Goal: Navigation & Orientation: Find specific page/section

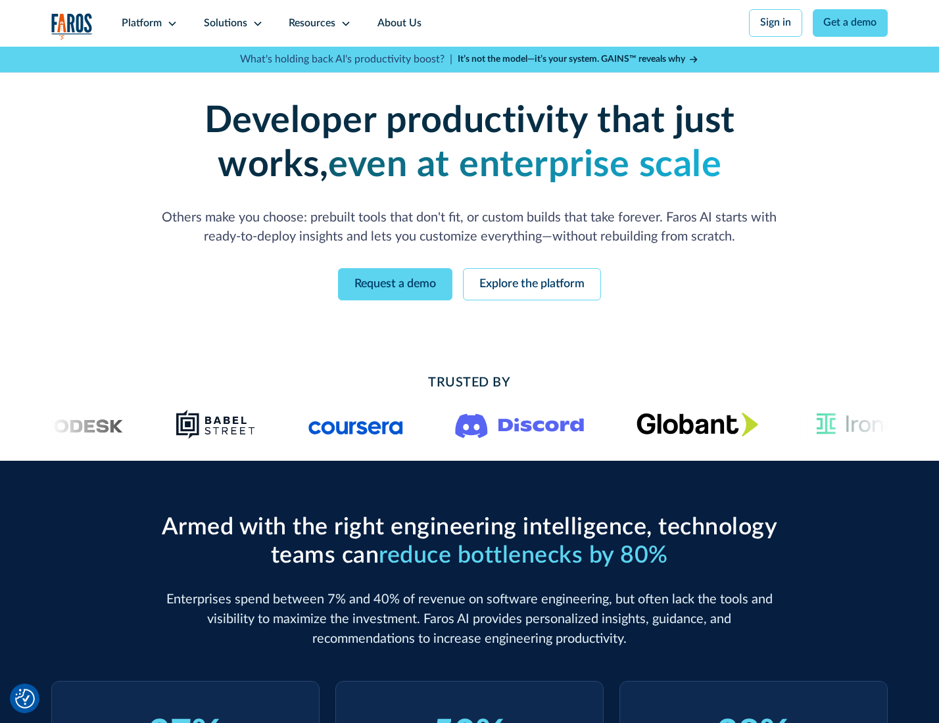
click at [170, 23] on icon at bounding box center [172, 23] width 11 height 11
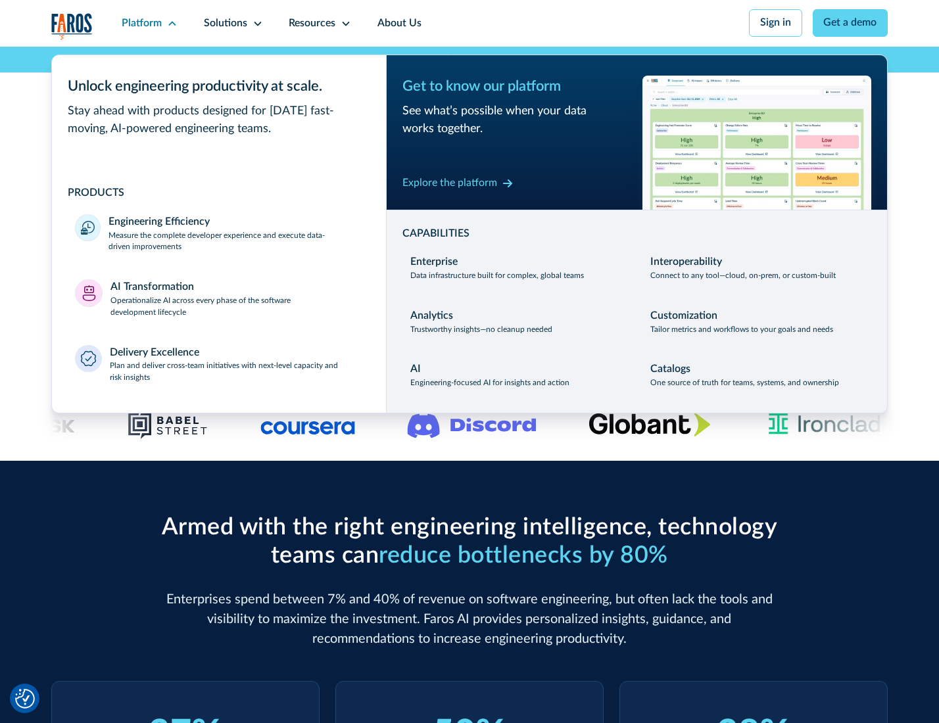
click at [234, 243] on p "Measure the complete developer experience and execute data-driven improvements" at bounding box center [235, 242] width 254 height 24
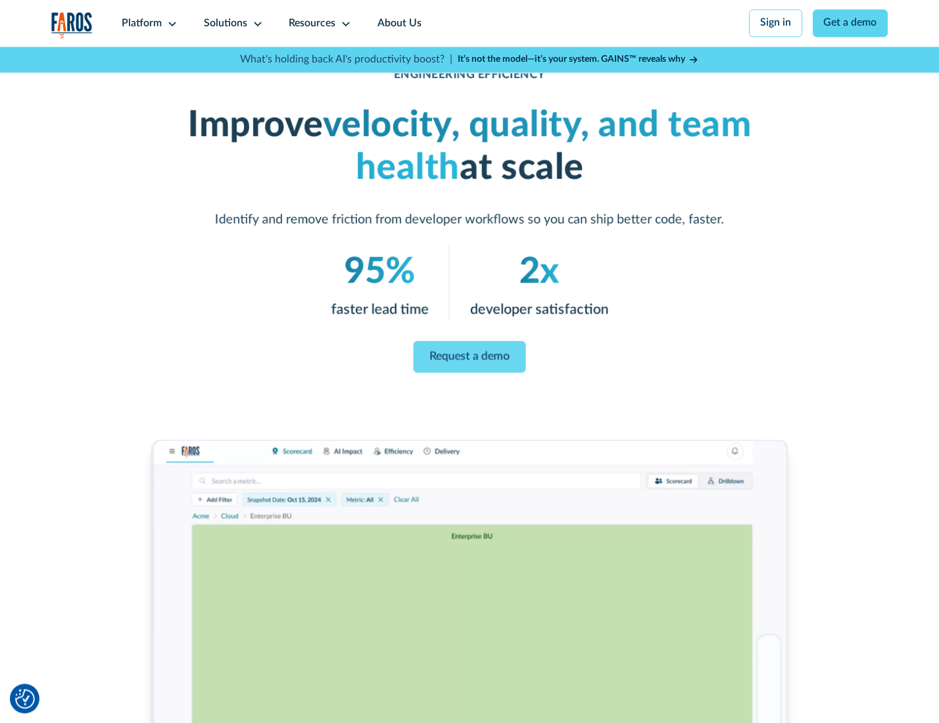
click at [469, 358] on link "Request a demo" at bounding box center [470, 357] width 112 height 32
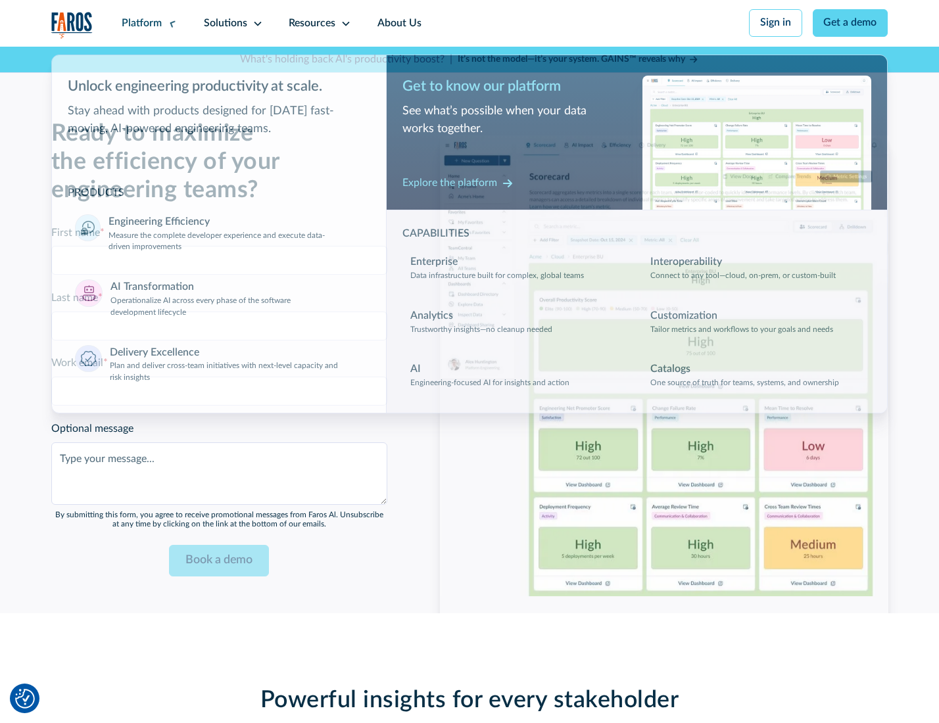
scroll to position [2862, 0]
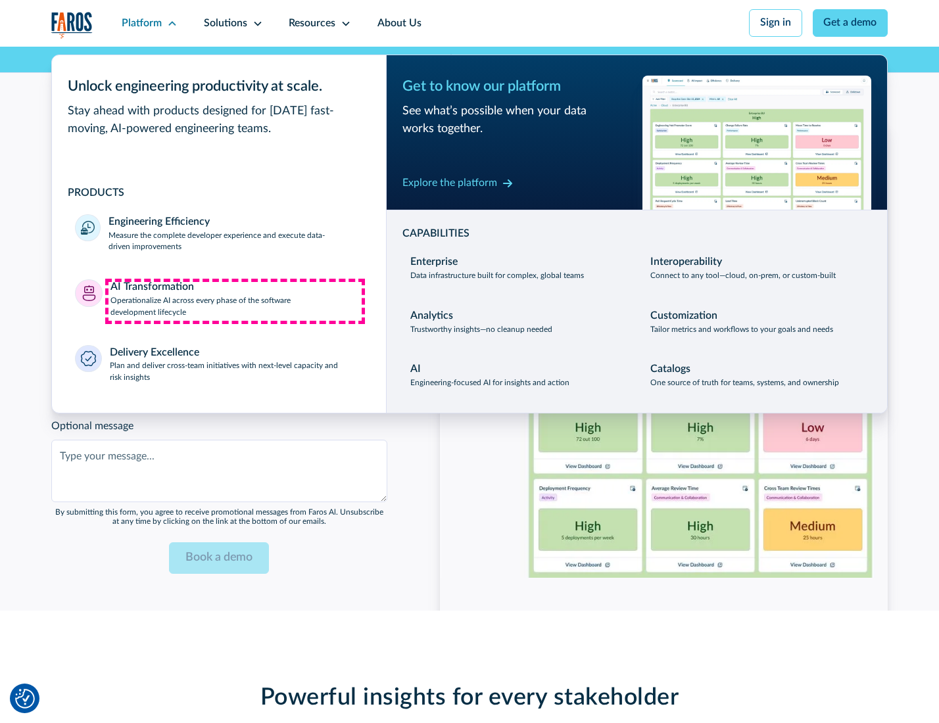
click at [235, 301] on p "Operationalize AI across every phase of the software development lifecycle" at bounding box center [236, 307] width 252 height 24
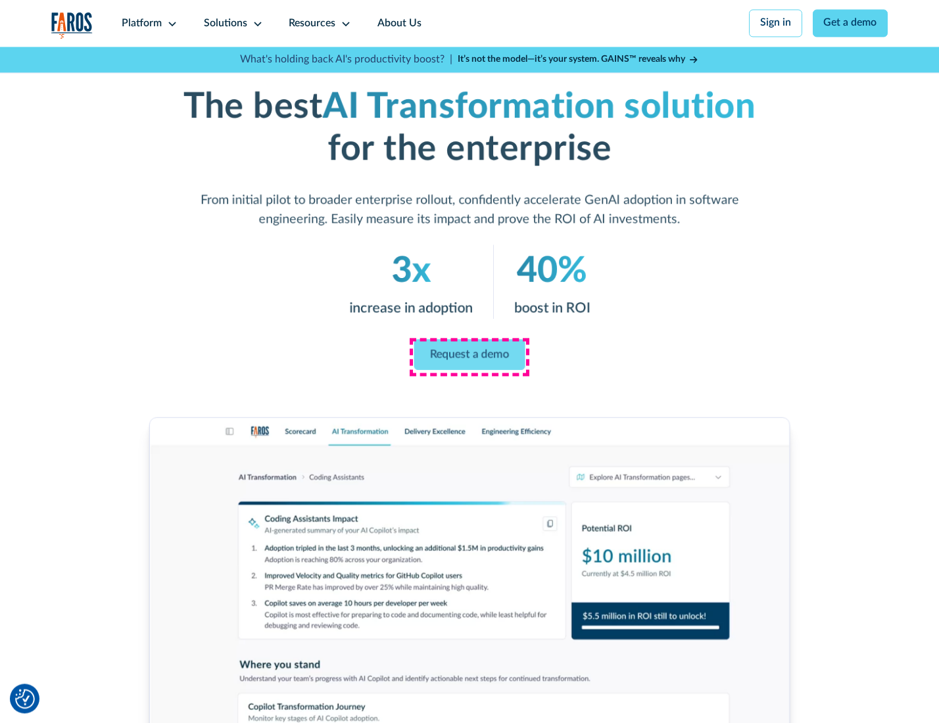
click at [469, 357] on link "Request a demo" at bounding box center [469, 354] width 111 height 31
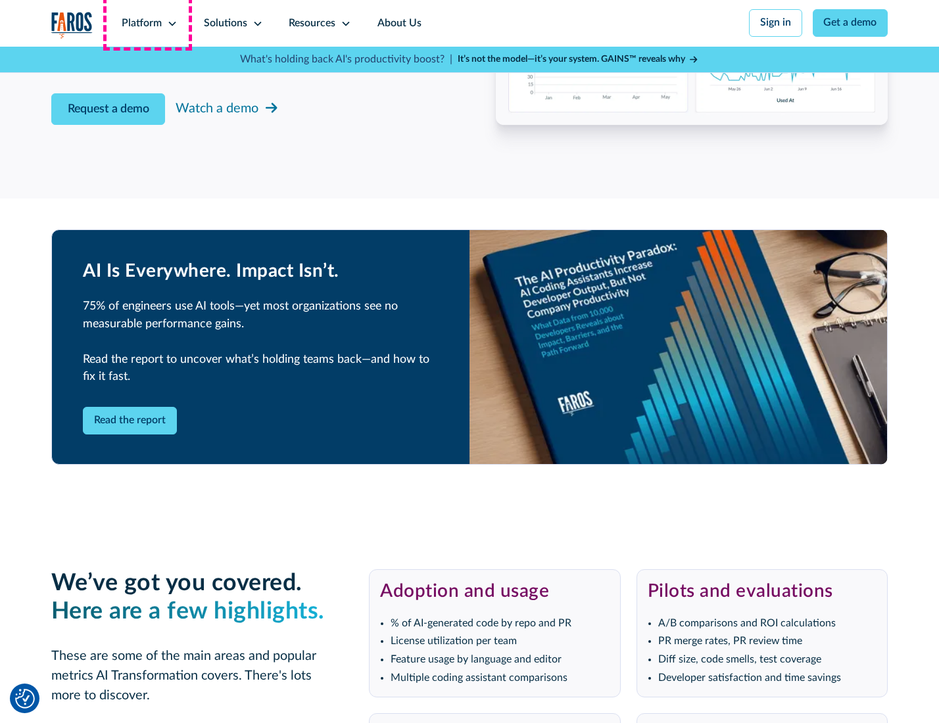
click at [147, 23] on div "Platform" at bounding box center [142, 24] width 40 height 16
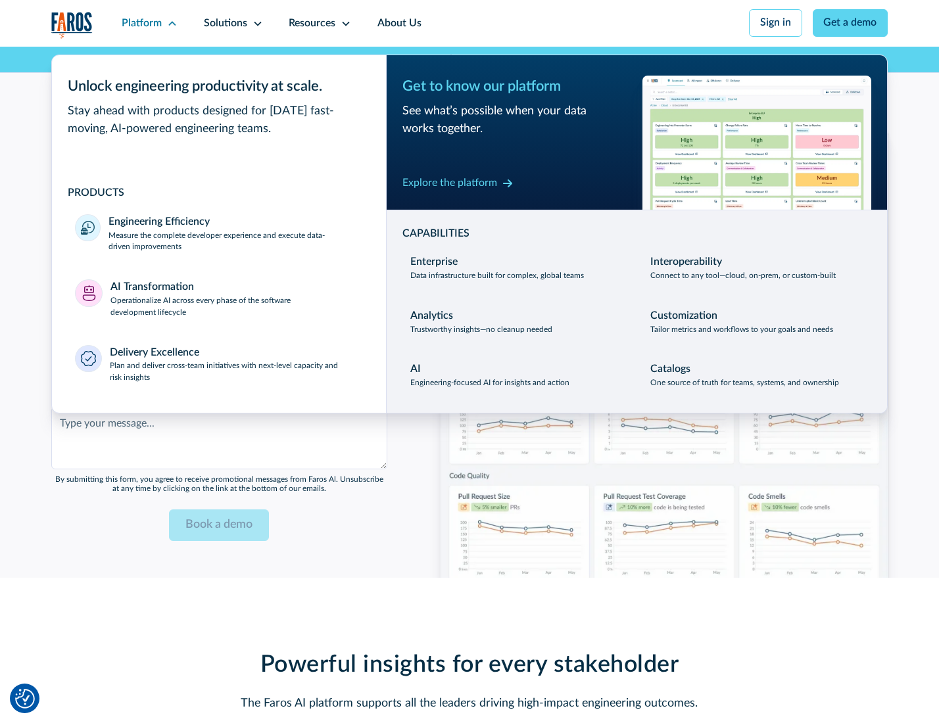
scroll to position [3179, 0]
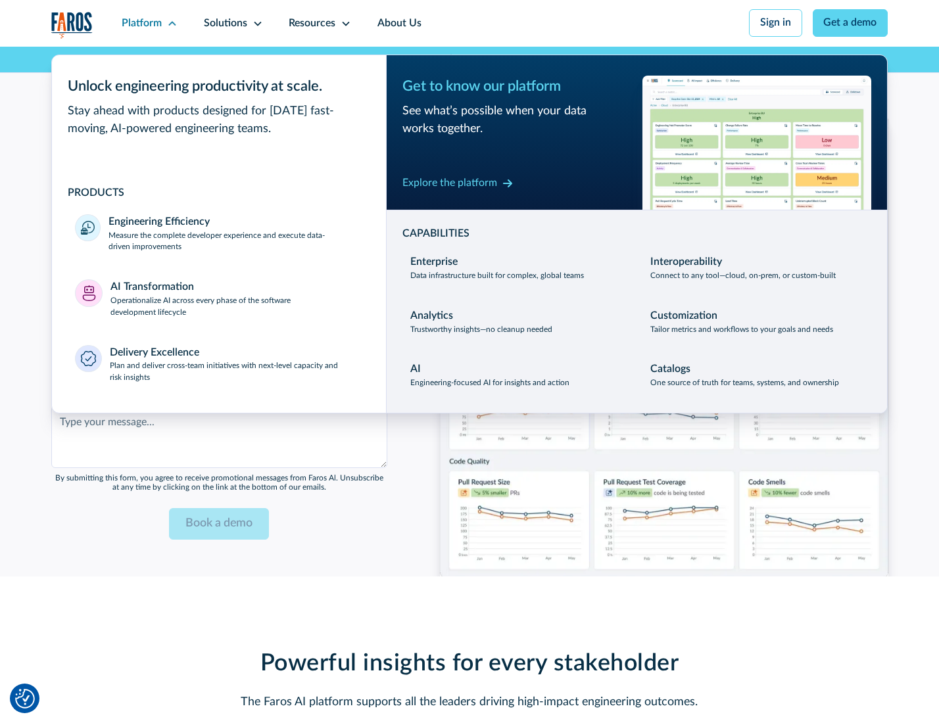
click at [449, 185] on div "Explore the platform" at bounding box center [449, 184] width 95 height 16
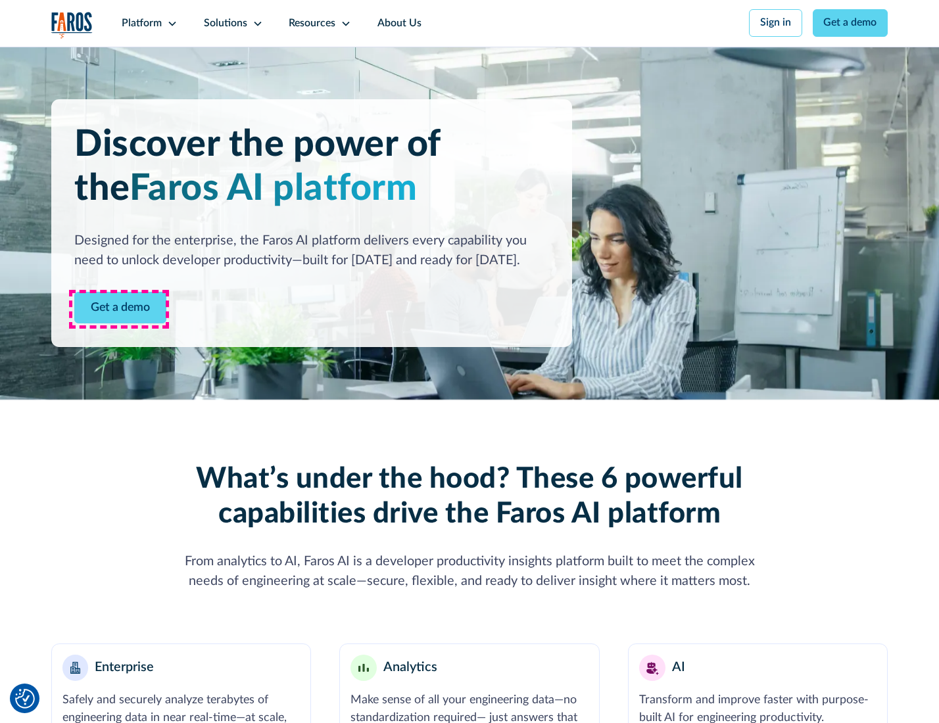
click at [119, 309] on link "Get a demo" at bounding box center [120, 308] width 92 height 32
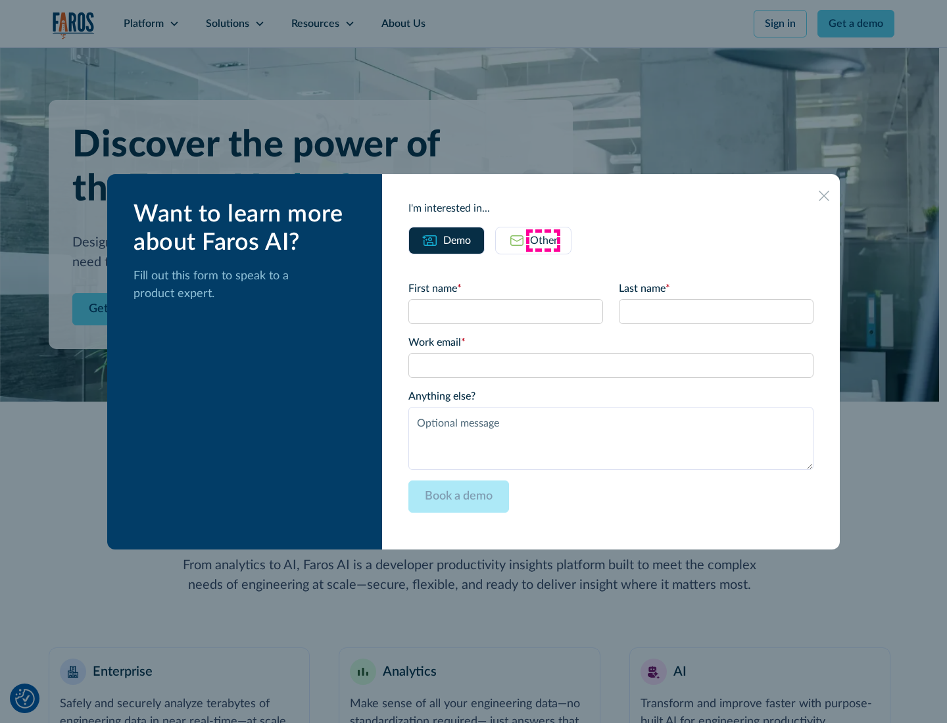
click at [543, 240] on div "Other" at bounding box center [544, 241] width 28 height 16
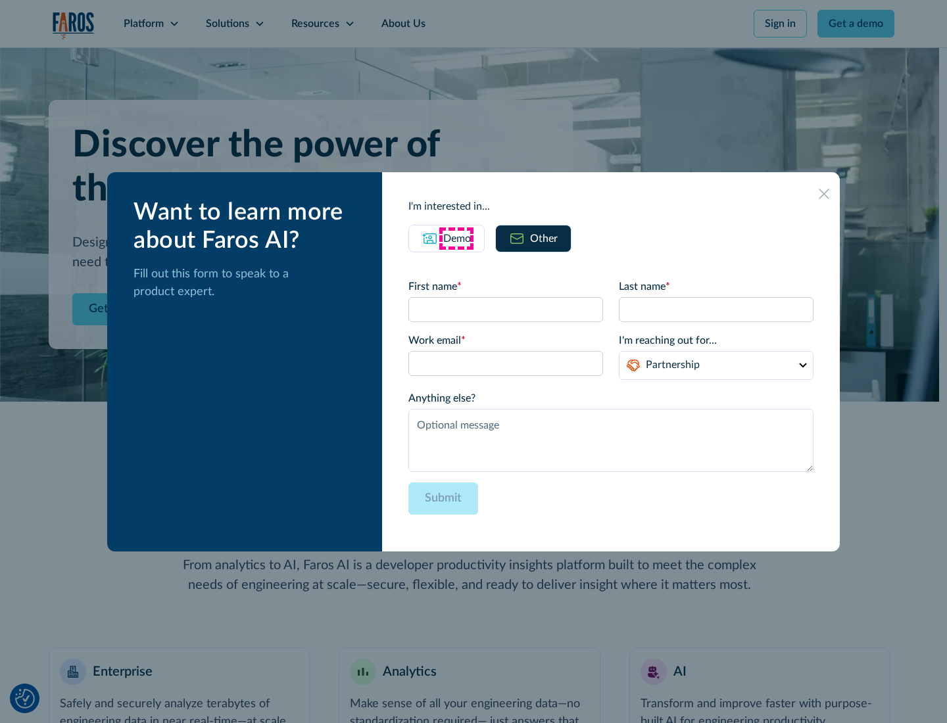
click at [456, 238] on div "Demo" at bounding box center [457, 239] width 28 height 16
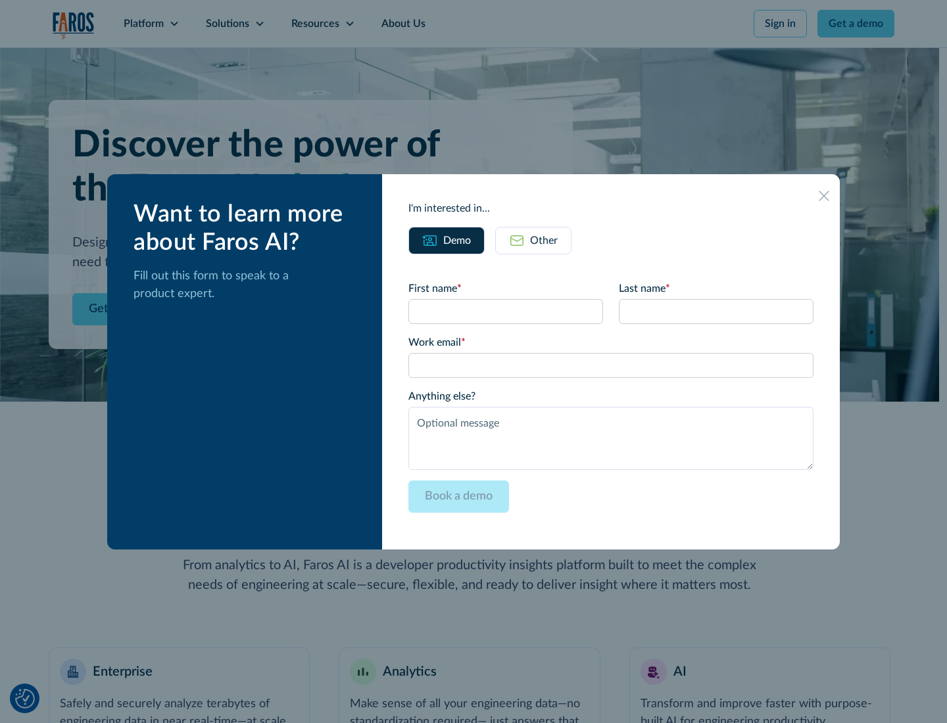
click at [825, 195] on icon at bounding box center [824, 196] width 11 height 11
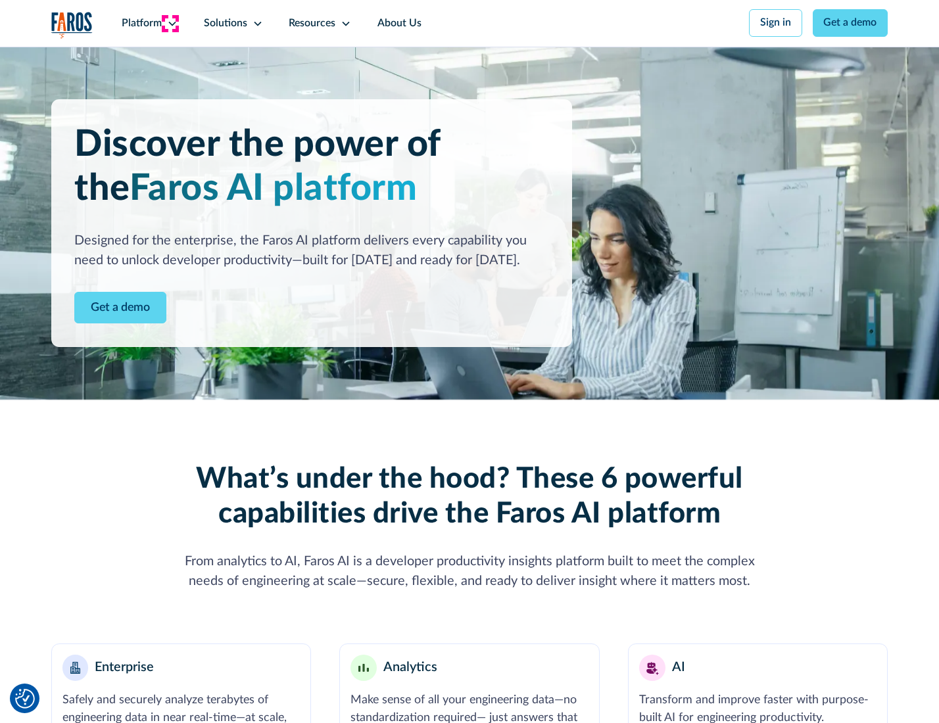
click at [170, 23] on icon at bounding box center [172, 23] width 11 height 11
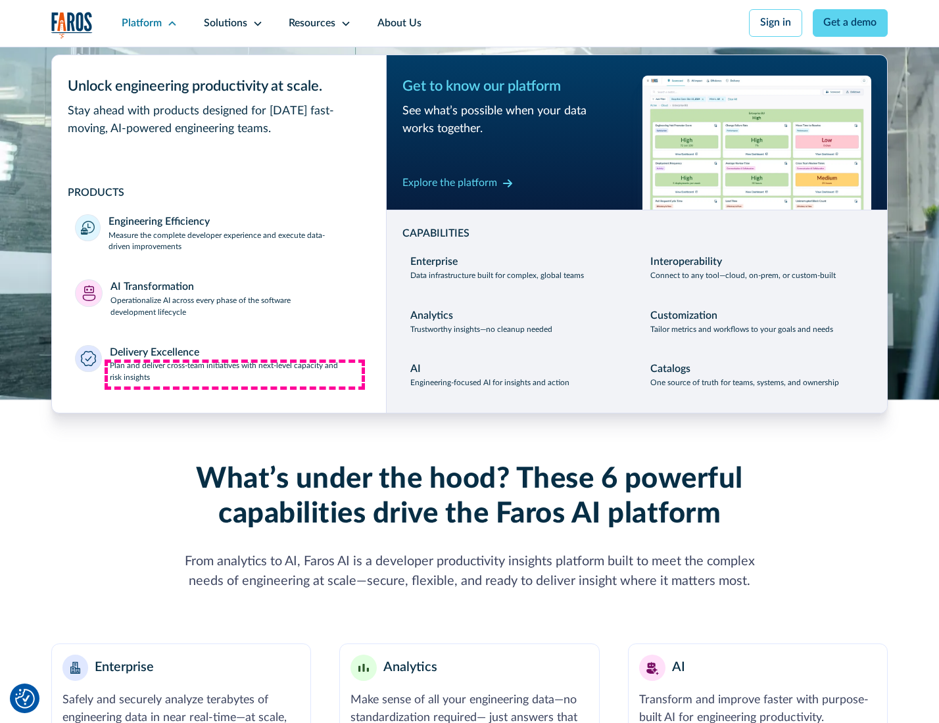
click at [235, 375] on p "Plan and deliver cross-team initiatives with next-level capacity and risk insig…" at bounding box center [236, 372] width 253 height 24
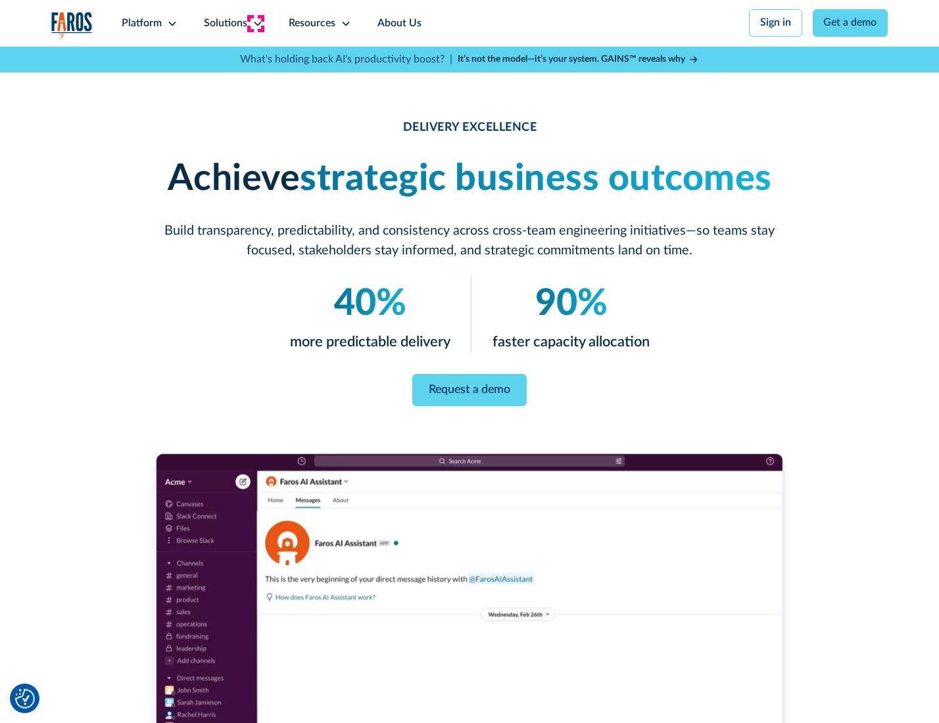
click at [255, 23] on icon at bounding box center [257, 23] width 11 height 11
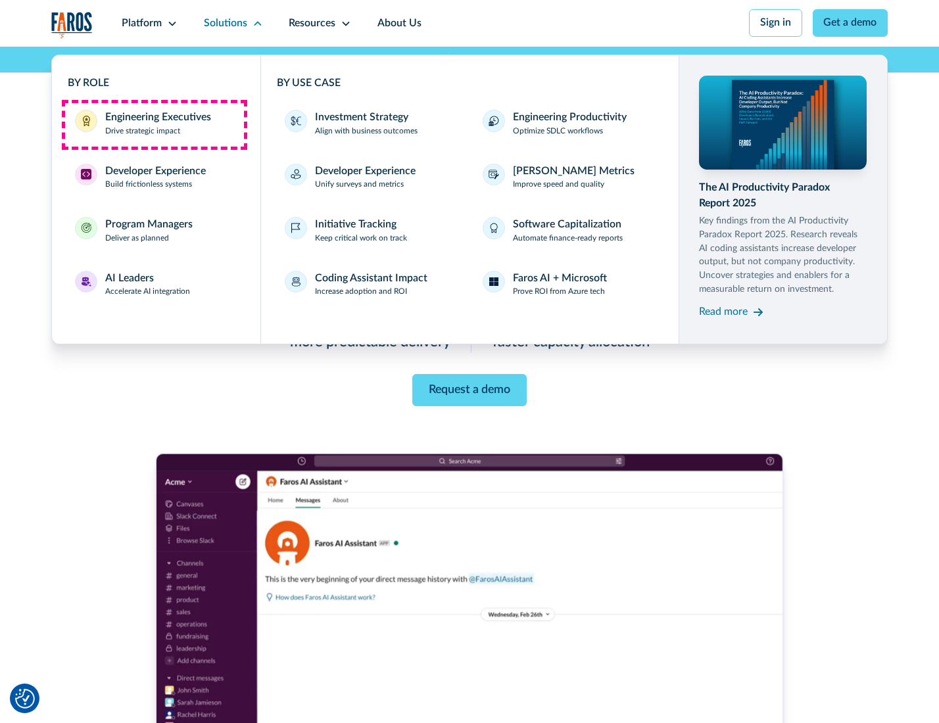
click at [154, 124] on div "Engineering Executives" at bounding box center [158, 118] width 106 height 16
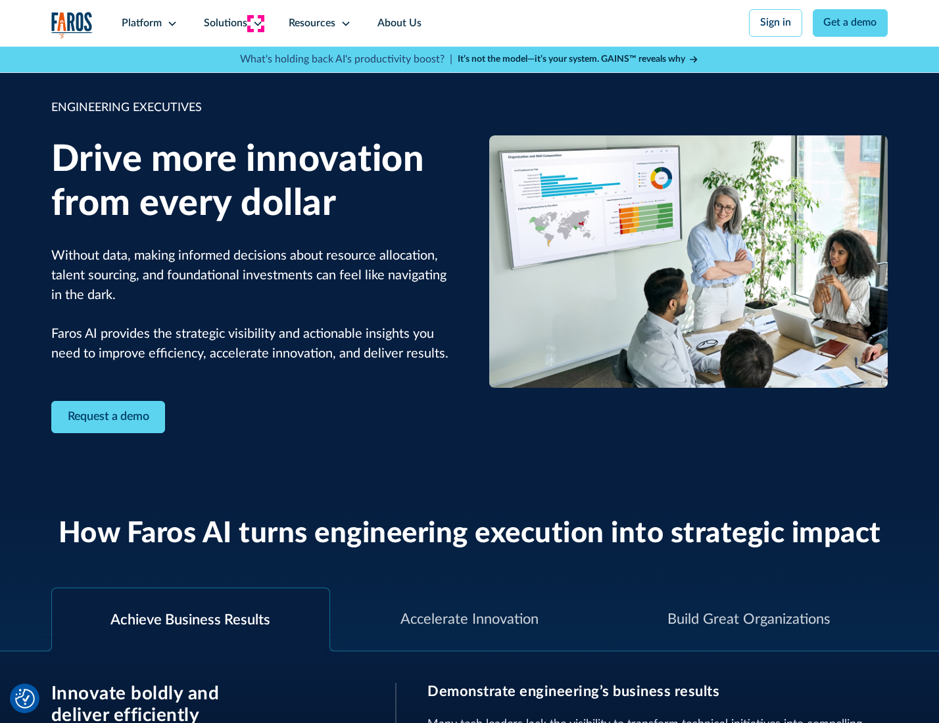
click at [255, 23] on icon at bounding box center [257, 23] width 11 height 11
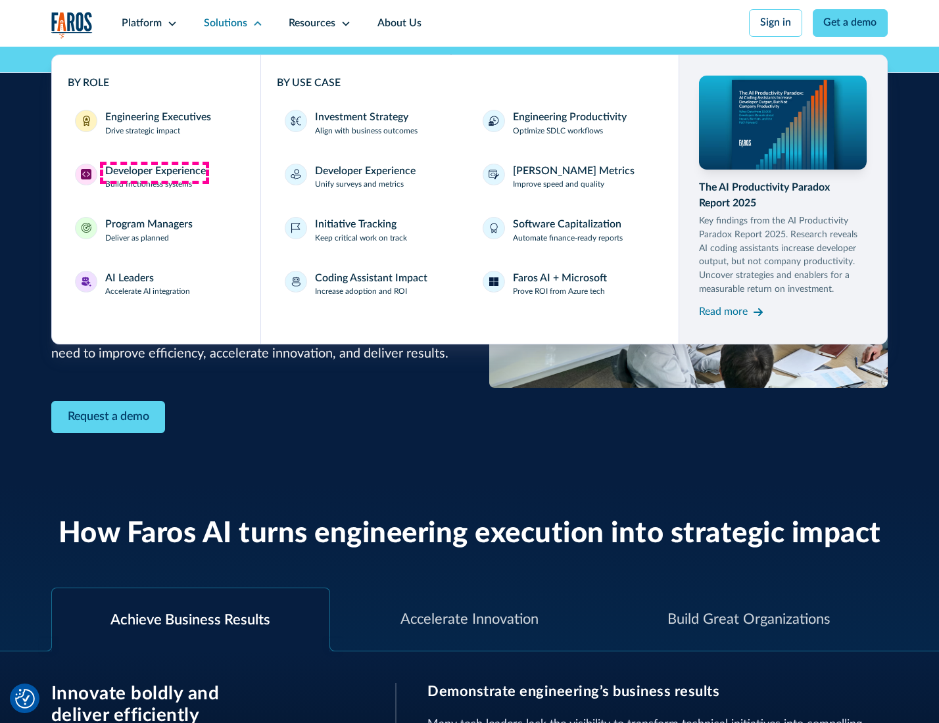
click at [154, 172] on div "Developer Experience" at bounding box center [155, 172] width 101 height 16
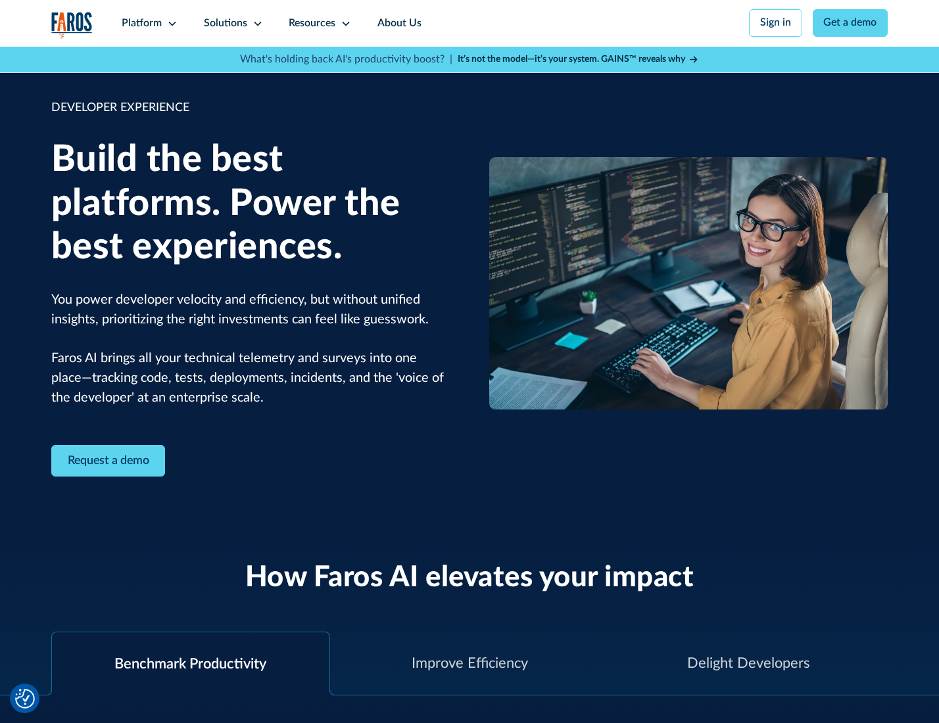
click at [231, 23] on div "Solutions" at bounding box center [225, 24] width 43 height 16
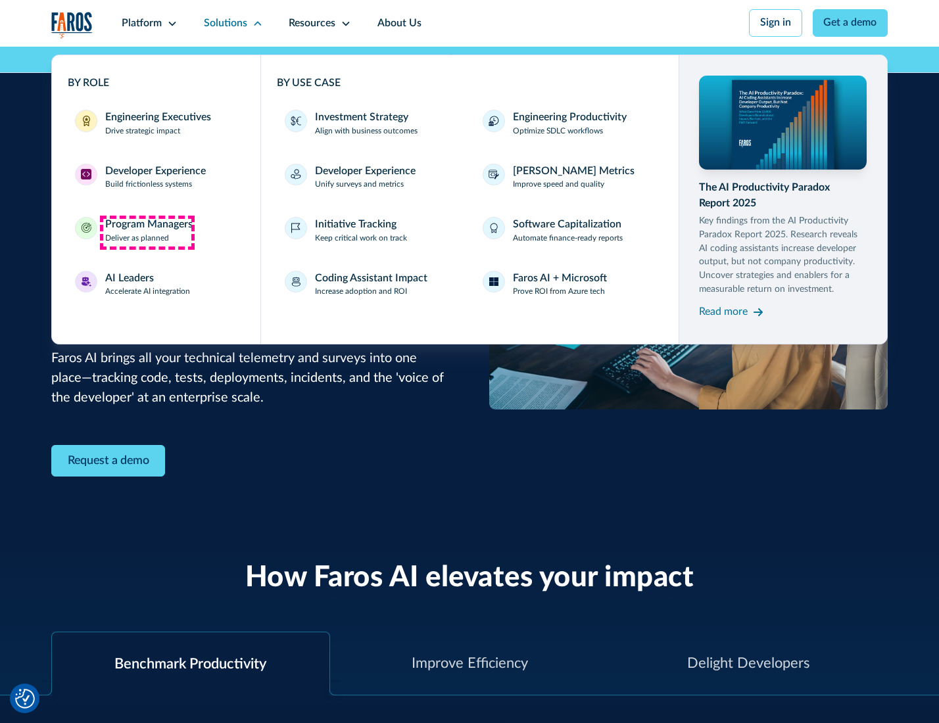
click at [147, 232] on div "Program Managers" at bounding box center [148, 225] width 87 height 16
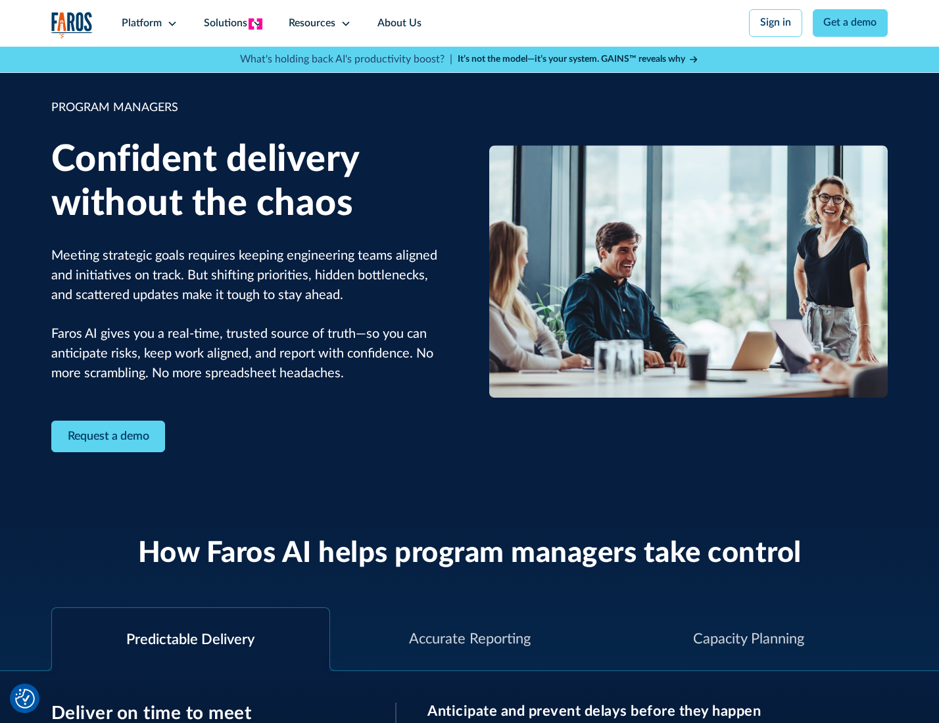
click at [255, 24] on icon at bounding box center [257, 23] width 11 height 11
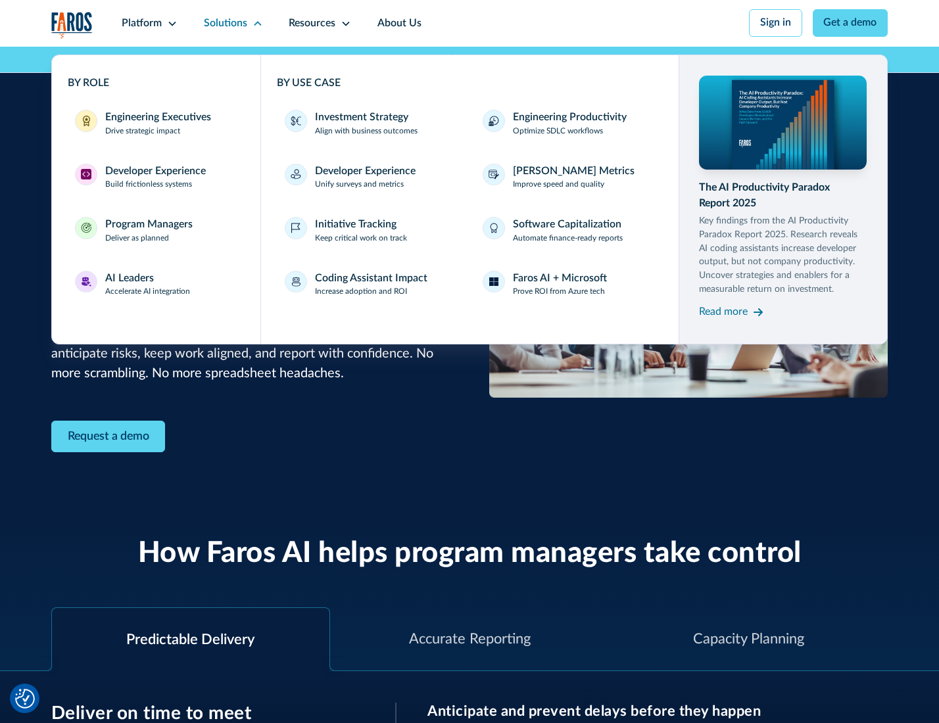
click at [146, 286] on div "AI Leaders" at bounding box center [129, 279] width 49 height 16
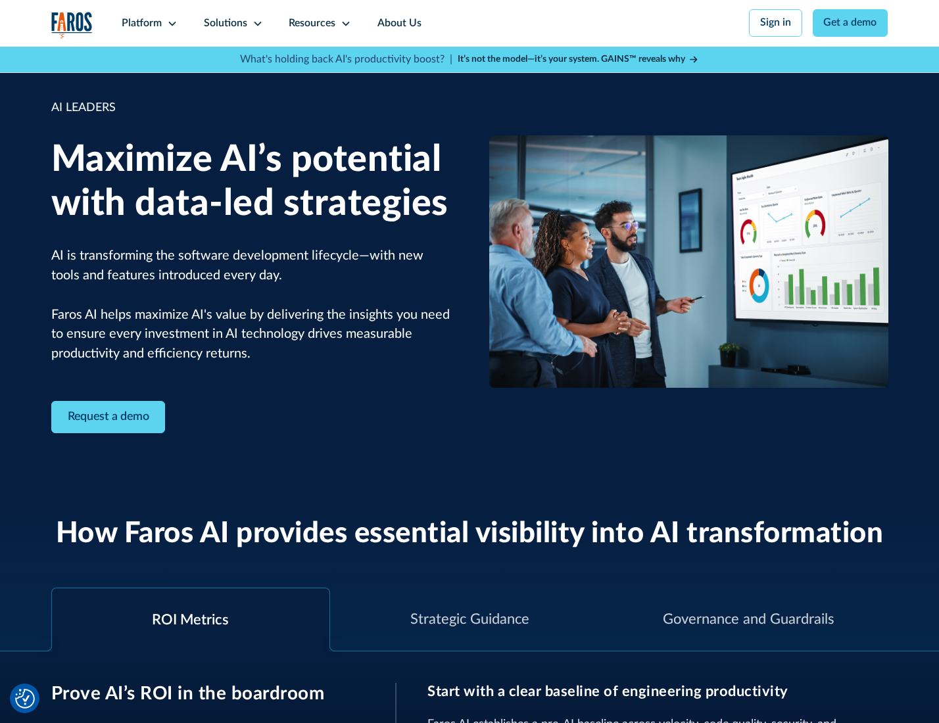
click at [255, 23] on icon at bounding box center [257, 23] width 11 height 11
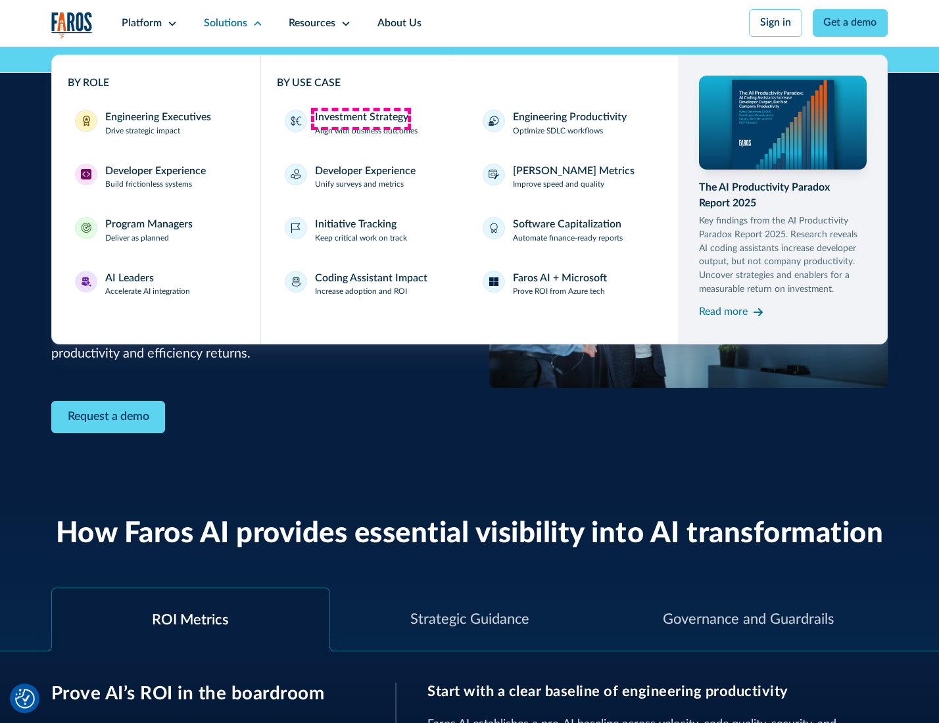
click at [360, 118] on div "Investment Strategy" at bounding box center [361, 118] width 93 height 16
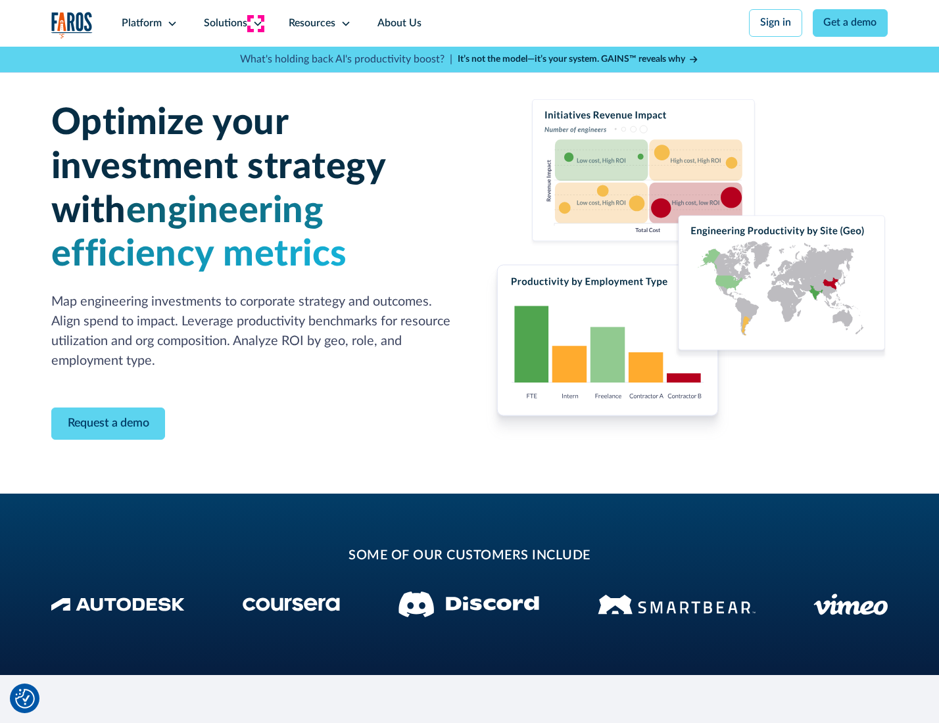
click at [255, 23] on icon at bounding box center [257, 23] width 11 height 11
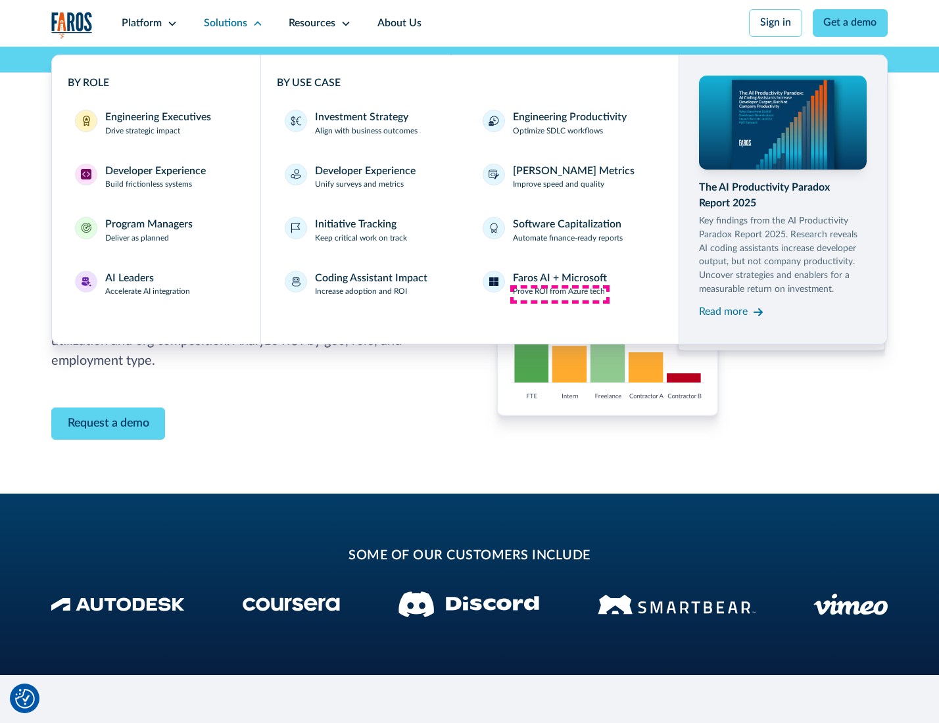
click at [560, 294] on p "Prove ROI from Azure tech" at bounding box center [559, 292] width 92 height 12
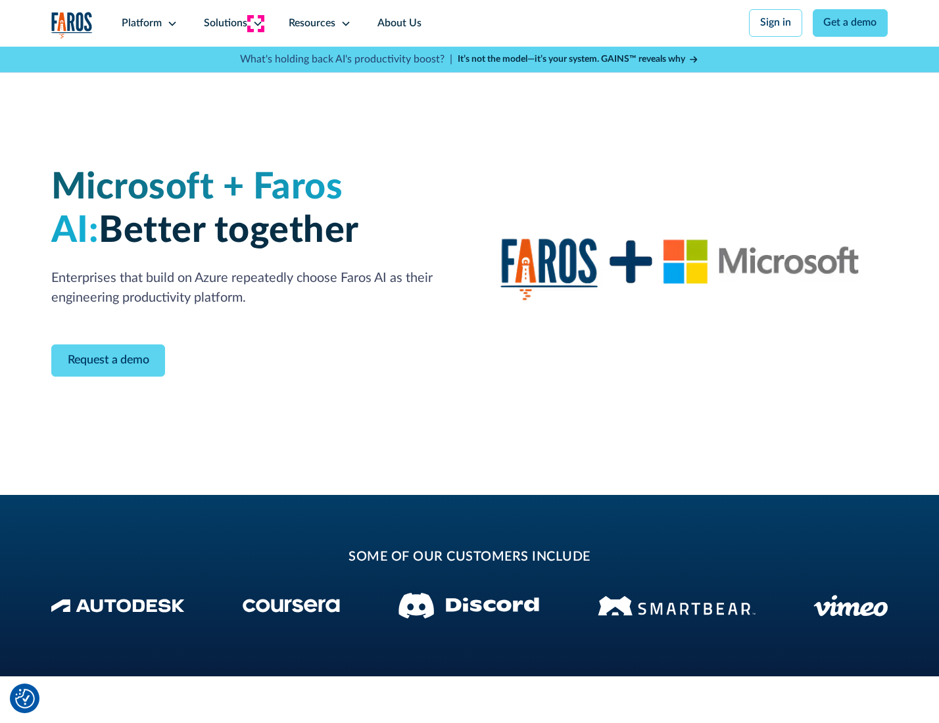
click at [255, 23] on icon at bounding box center [257, 23] width 11 height 11
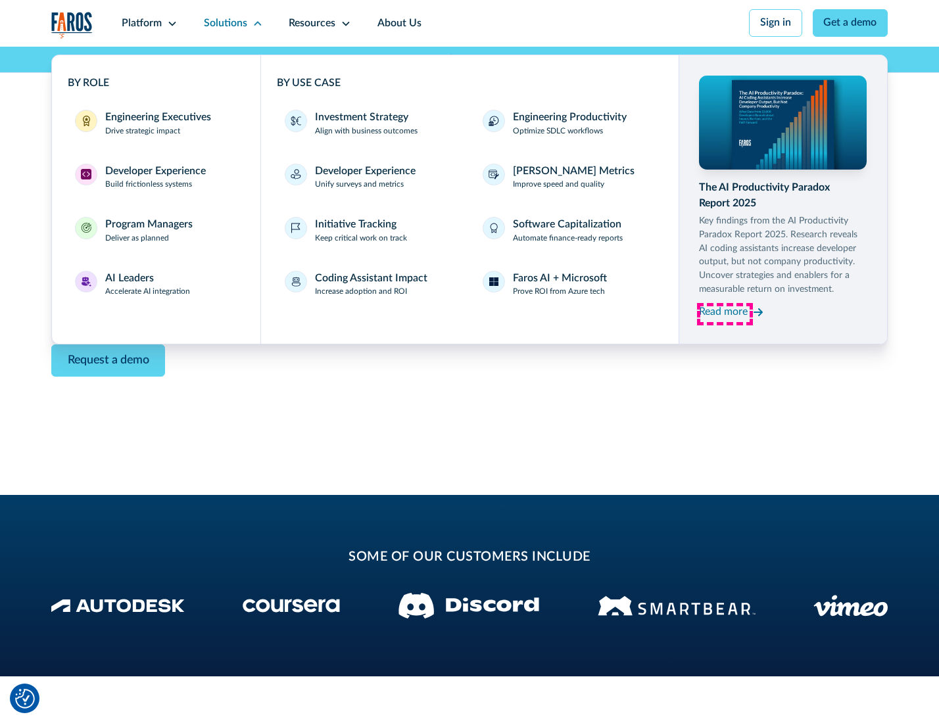
click at [725, 314] on div "Read more" at bounding box center [723, 312] width 49 height 16
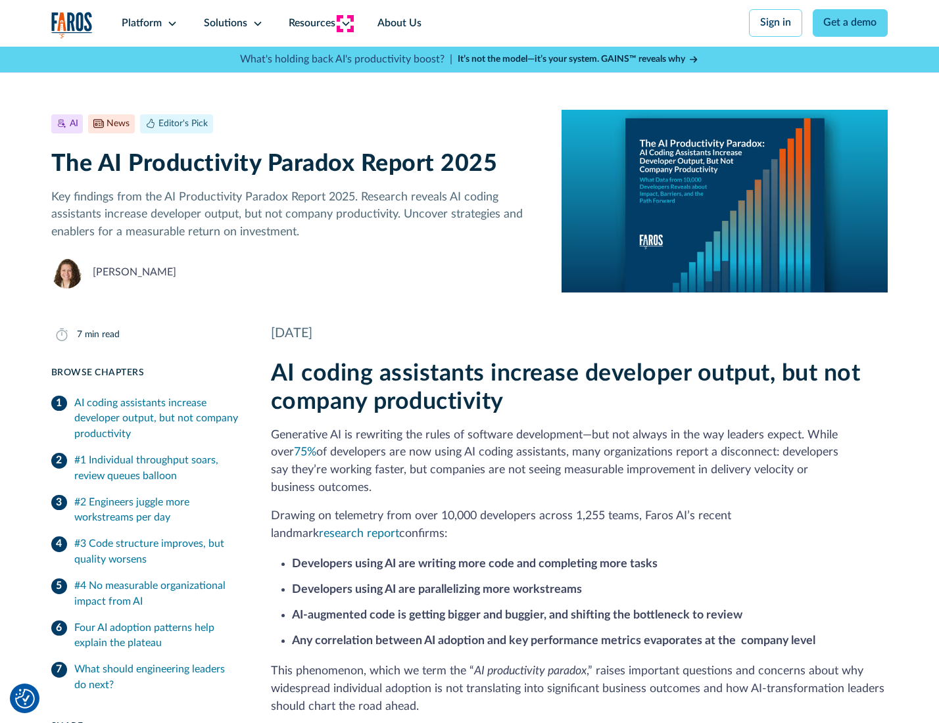
click at [345, 23] on icon at bounding box center [346, 23] width 11 height 11
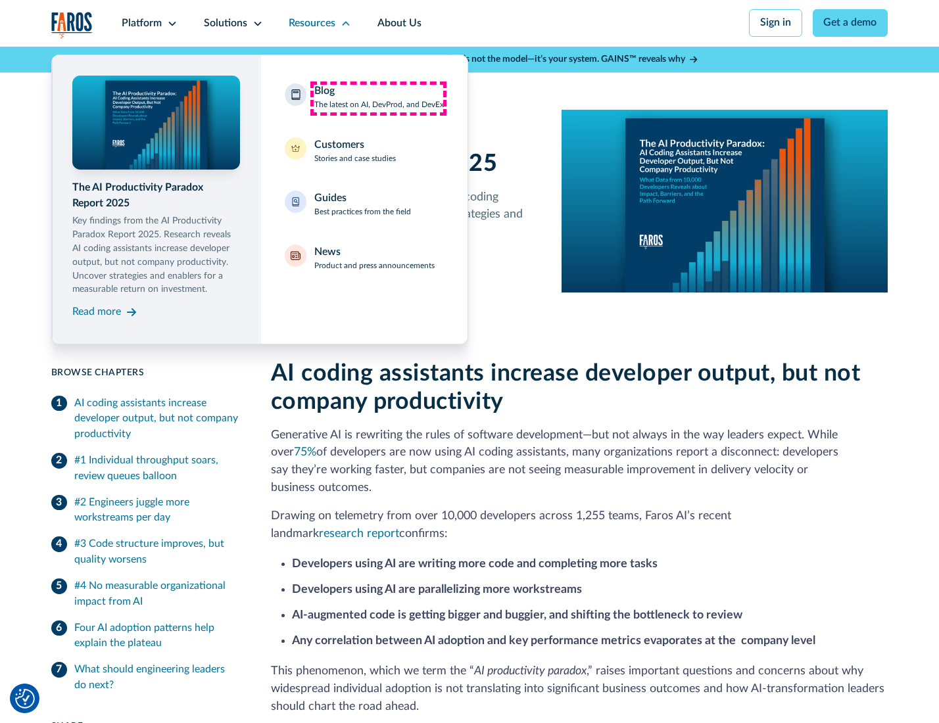
click at [378, 98] on div "Blog The latest on AI, DevProd, and DevEx" at bounding box center [379, 98] width 130 height 28
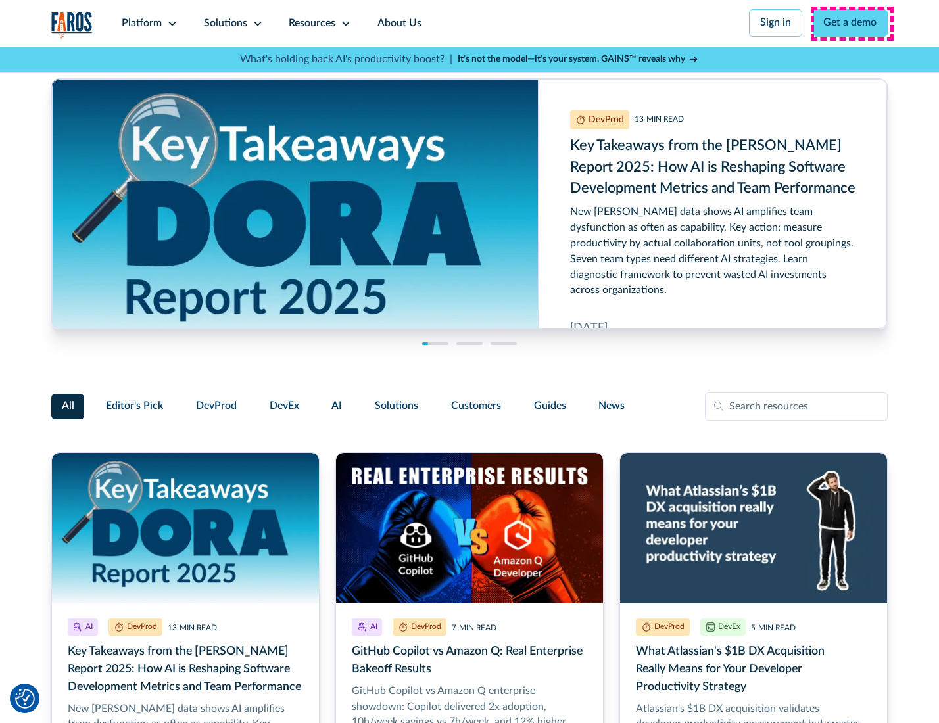
click at [851, 23] on link "Get a demo" at bounding box center [851, 23] width 76 height 28
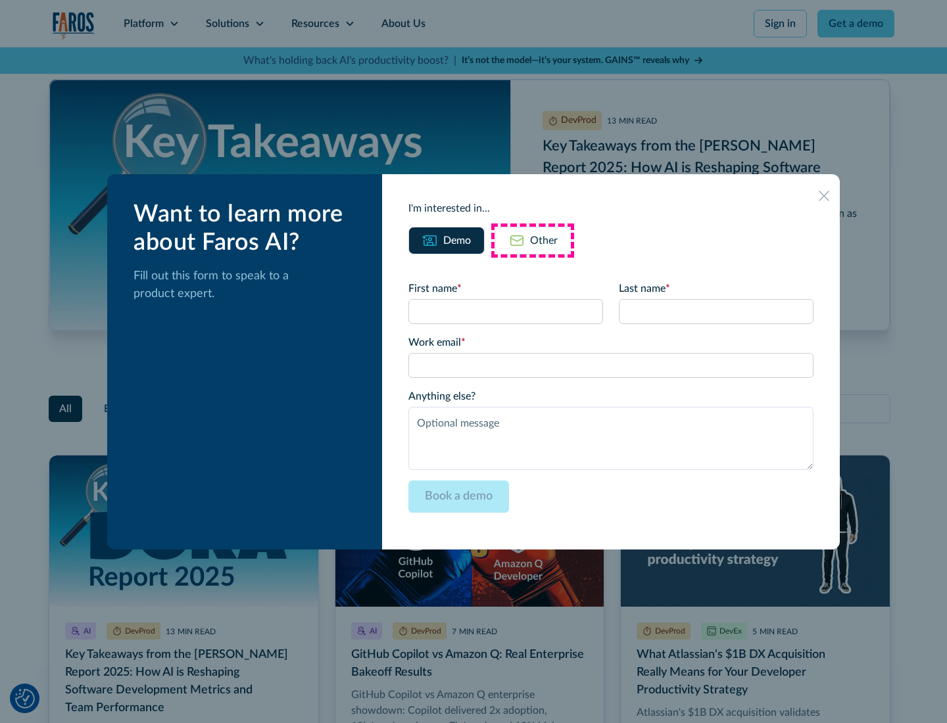
click at [533, 240] on div "Other" at bounding box center [544, 241] width 28 height 16
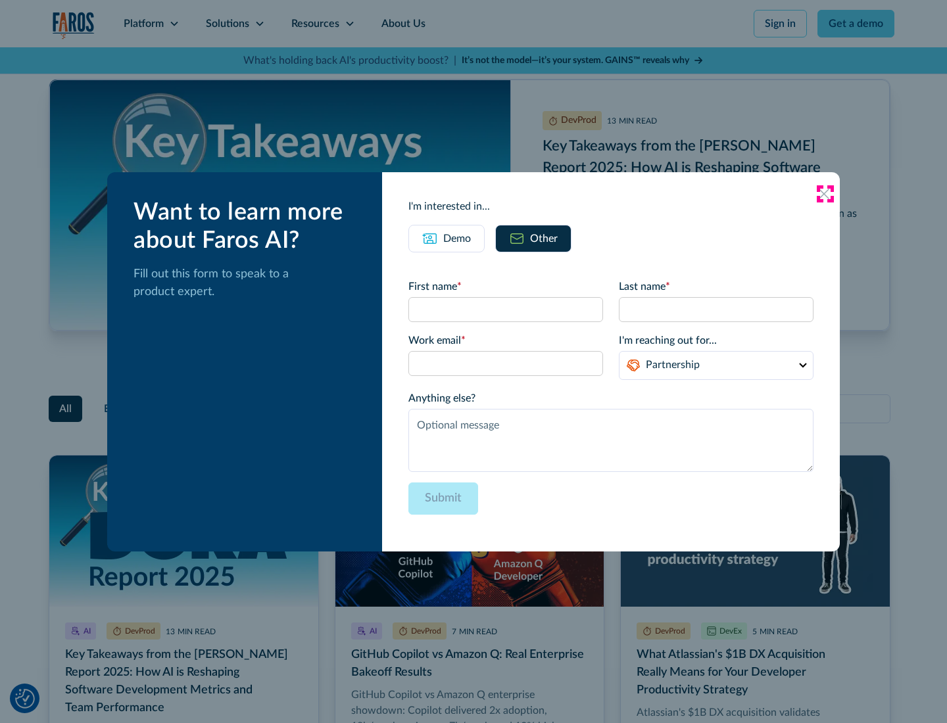
click at [825, 193] on icon at bounding box center [824, 194] width 11 height 11
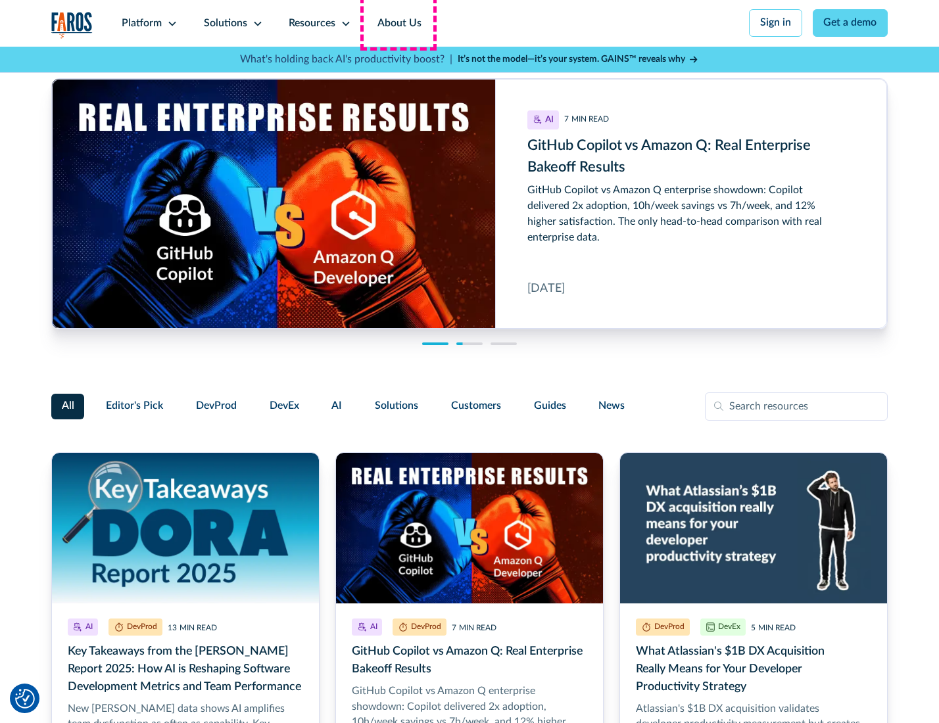
click at [398, 23] on link "About Us" at bounding box center [399, 23] width 70 height 47
